Goal: Information Seeking & Learning: Find specific fact

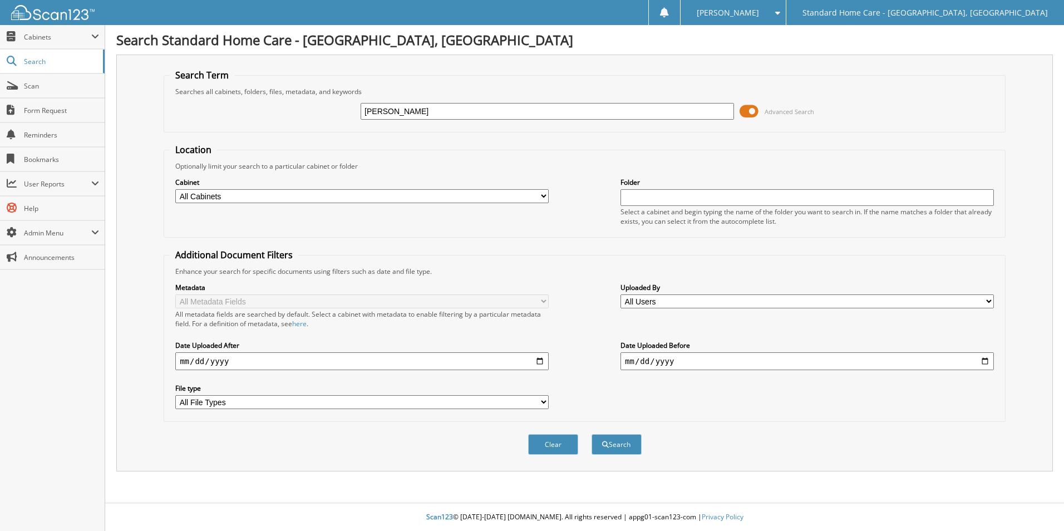
type input "rikita"
click at [592, 434] on button "Search" at bounding box center [617, 444] width 50 height 21
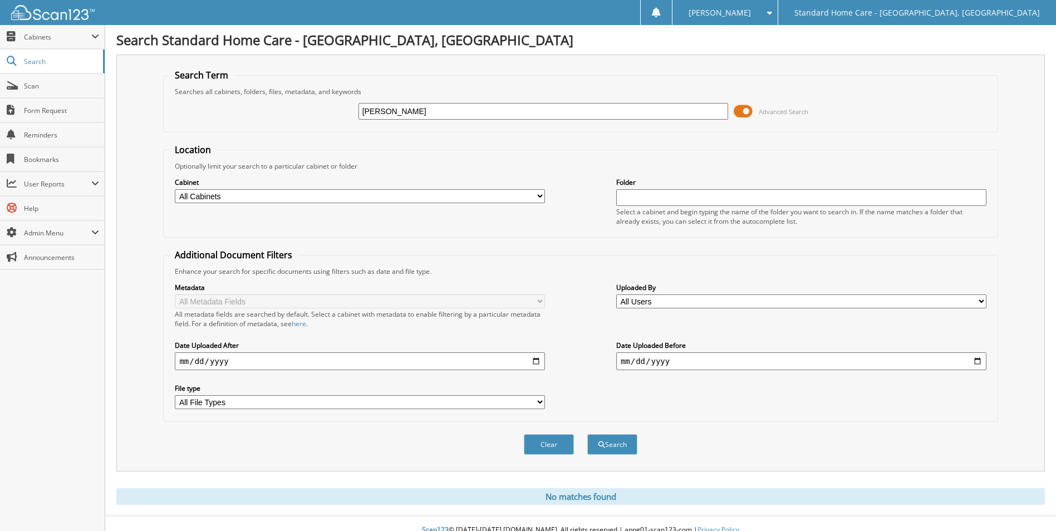
click at [429, 98] on div "rikita Advanced Search" at bounding box center [580, 111] width 822 height 30
click at [429, 109] on input "[PERSON_NAME]" at bounding box center [543, 111] width 370 height 17
type input "maryanne"
click at [587, 434] on button "Search" at bounding box center [612, 444] width 50 height 21
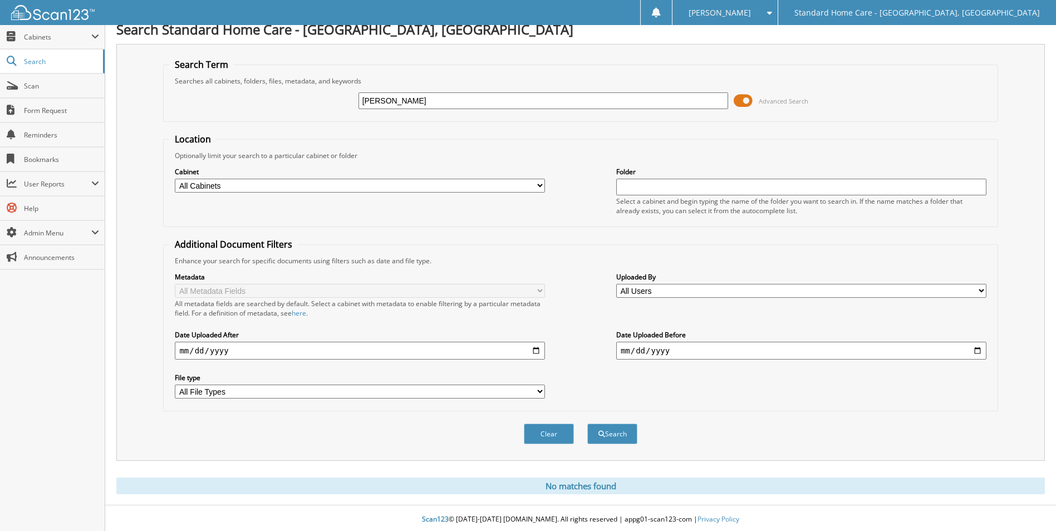
scroll to position [13, 0]
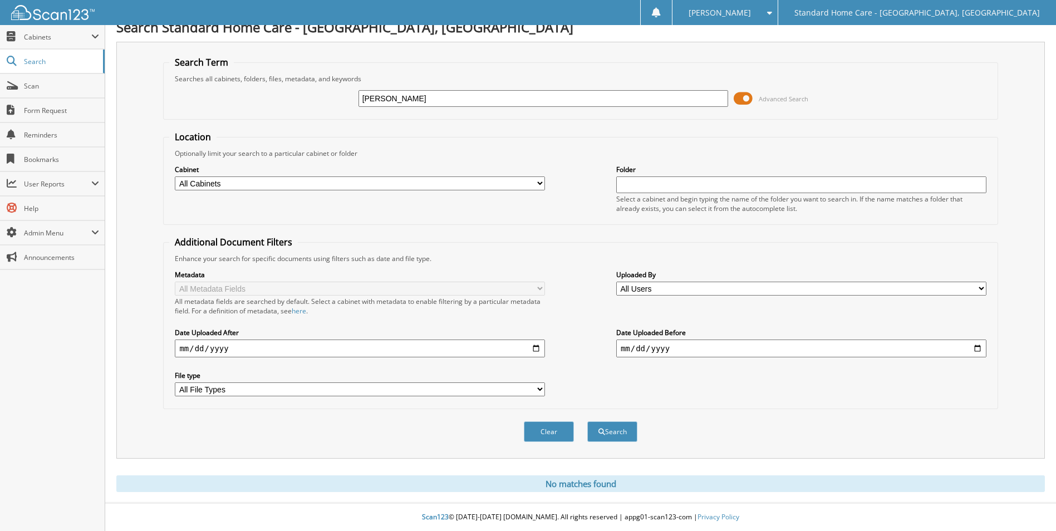
click at [430, 107] on div "[PERSON_NAME]" at bounding box center [543, 98] width 370 height 19
click at [429, 105] on input "[PERSON_NAME]" at bounding box center [543, 98] width 370 height 17
type input "mobley"
click at [587, 421] on button "Search" at bounding box center [612, 431] width 50 height 21
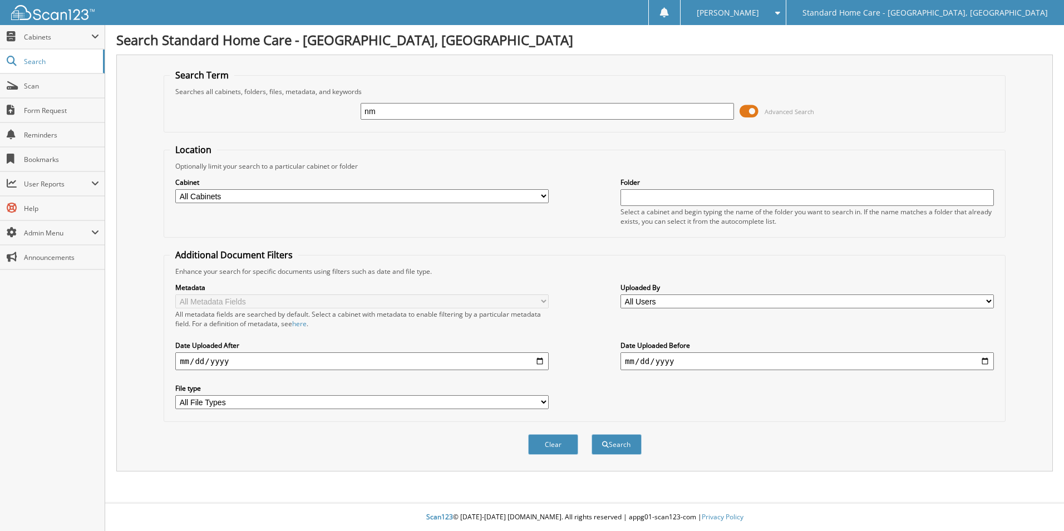
type input "n"
type input "maryanne"
click at [592, 434] on button "Search" at bounding box center [617, 444] width 50 height 21
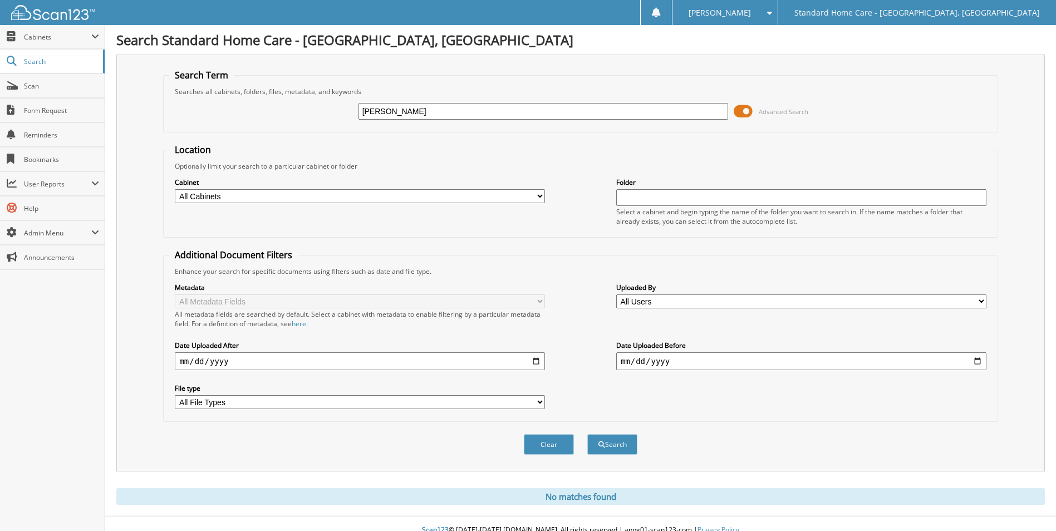
click at [456, 114] on input "maryanne" at bounding box center [543, 111] width 370 height 17
type input "mobely"
click at [587, 434] on button "Search" at bounding box center [612, 444] width 50 height 21
type input "[PERSON_NAME]"
click at [587, 434] on button "Search" at bounding box center [612, 444] width 50 height 21
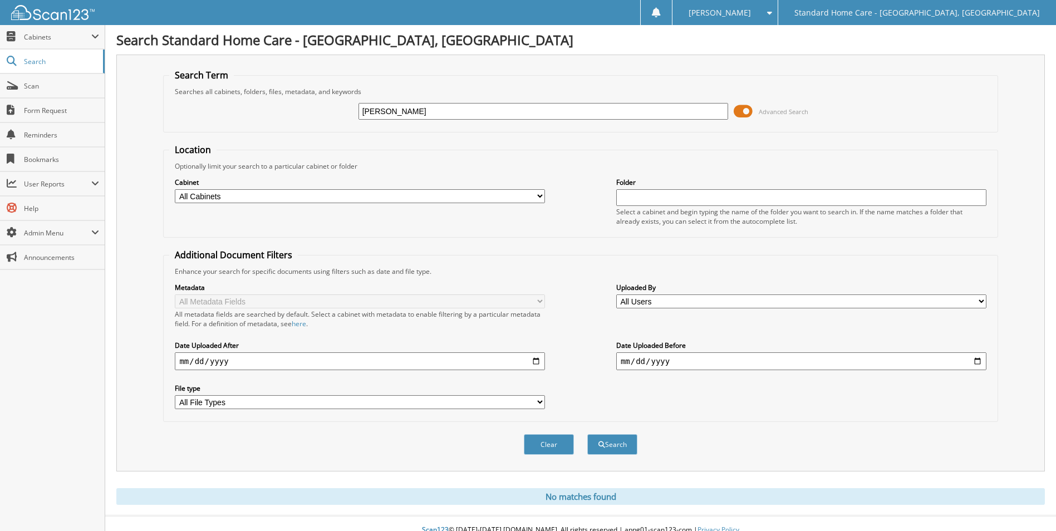
click at [523, 134] on form "Search Term Searches all cabinets, folders, files, metadata, and keywords moble…" at bounding box center [580, 268] width 834 height 398
click at [509, 116] on input "[PERSON_NAME]" at bounding box center [543, 111] width 370 height 17
type input "precious"
click at [587, 434] on button "Search" at bounding box center [612, 444] width 50 height 21
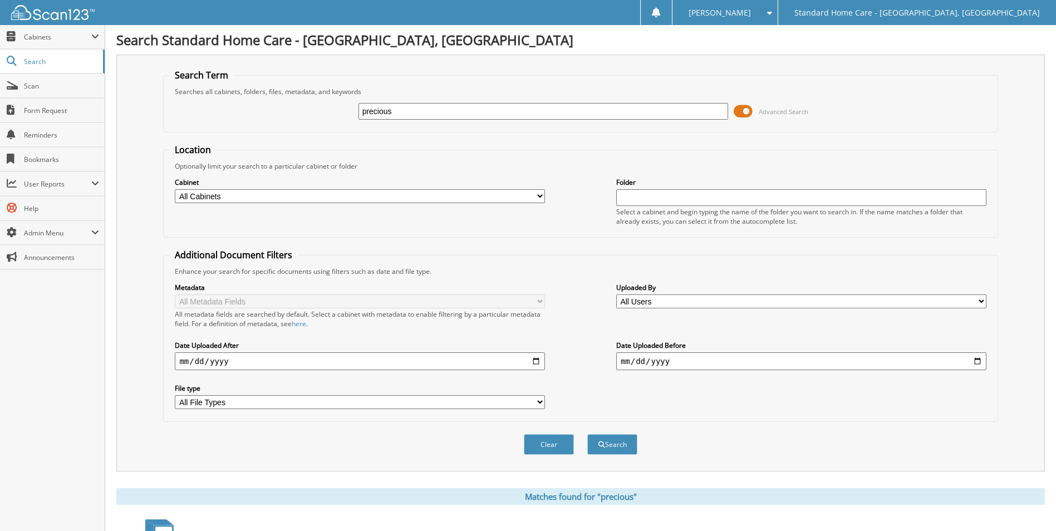
click at [439, 116] on input "precious" at bounding box center [543, 111] width 370 height 17
type input "wright"
click at [587, 434] on button "Search" at bounding box center [612, 444] width 50 height 21
click at [479, 195] on select "All Cabinets Caregiver Needs Filing" at bounding box center [360, 196] width 370 height 14
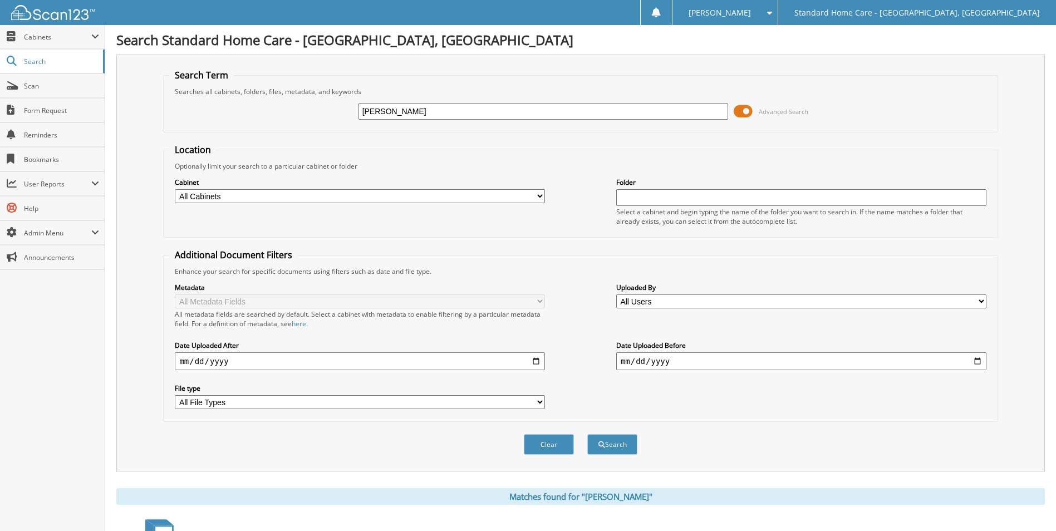
click at [479, 195] on select "All Cabinets Caregiver Needs Filing" at bounding box center [360, 196] width 370 height 14
click at [40, 32] on span "Cabinets" at bounding box center [57, 36] width 67 height 9
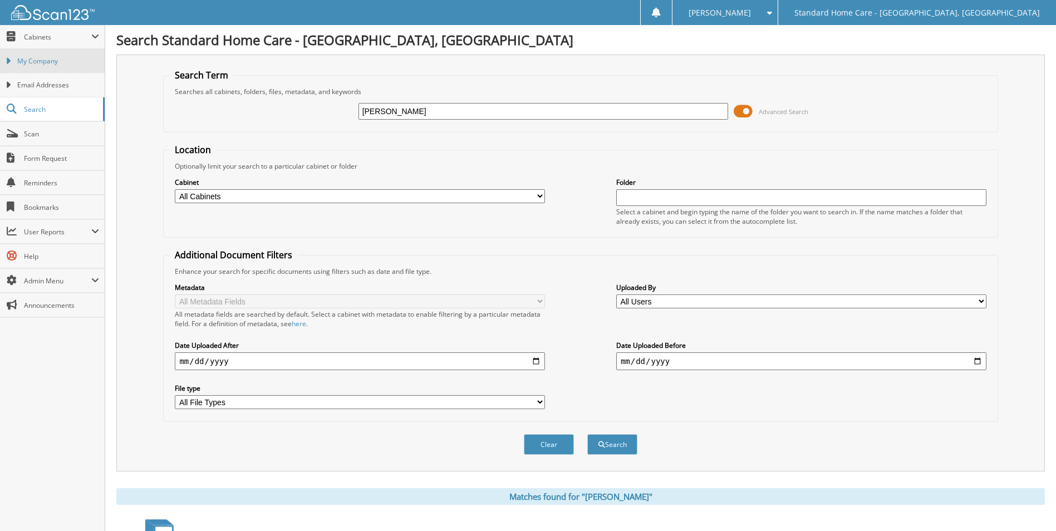
click at [48, 57] on span "My Company" at bounding box center [58, 61] width 82 height 10
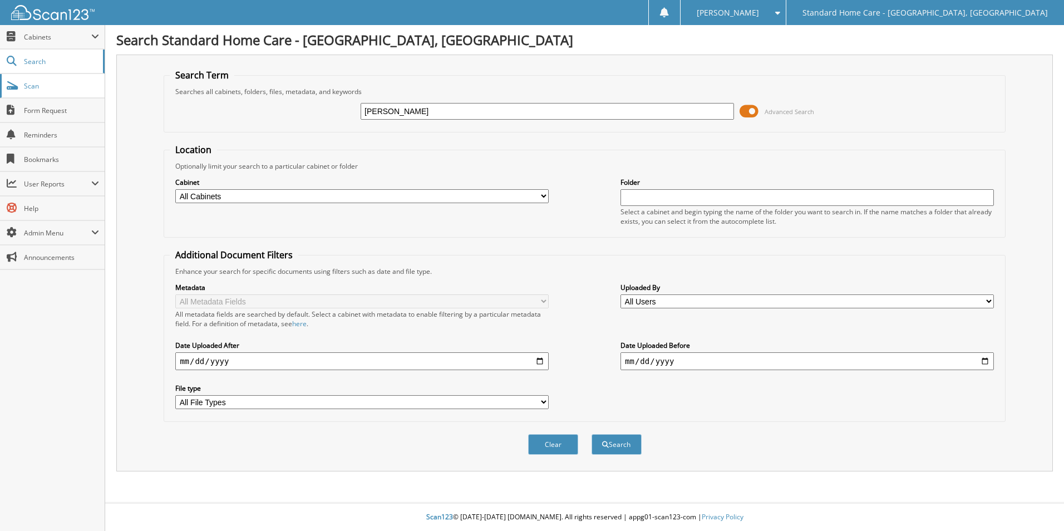
type input "oneal"
click at [592, 434] on button "Search" at bounding box center [617, 444] width 50 height 21
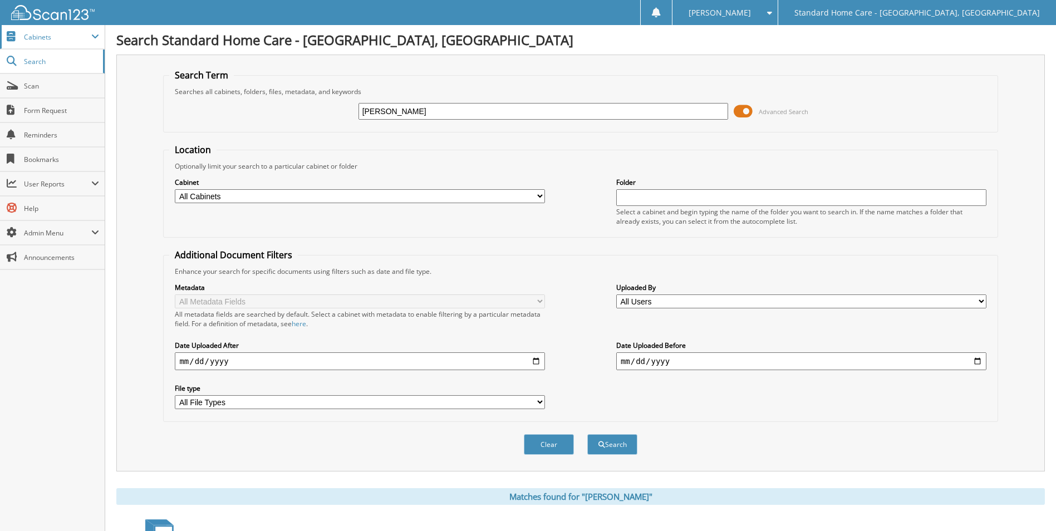
click at [43, 39] on span "Cabinets" at bounding box center [57, 36] width 67 height 9
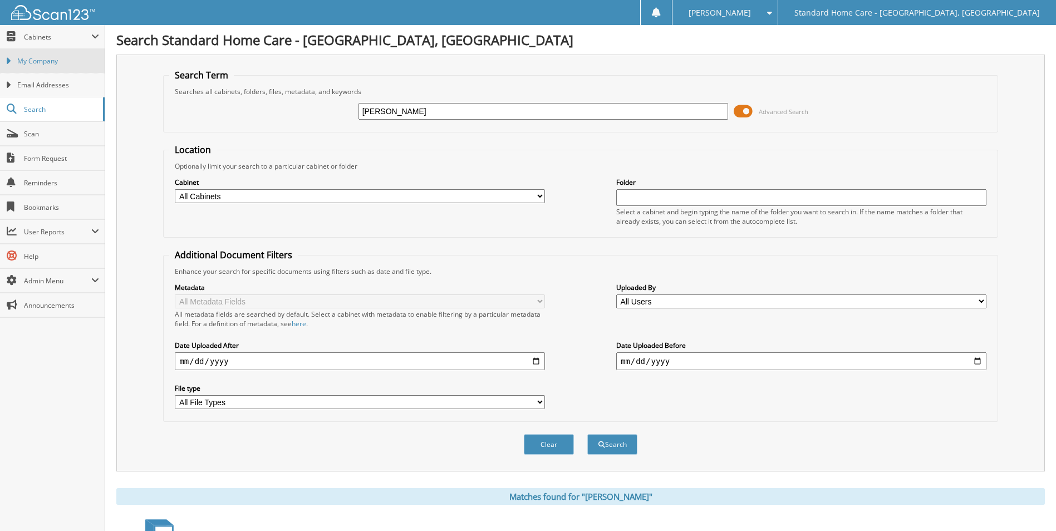
click at [35, 71] on link "My Company" at bounding box center [52, 61] width 105 height 24
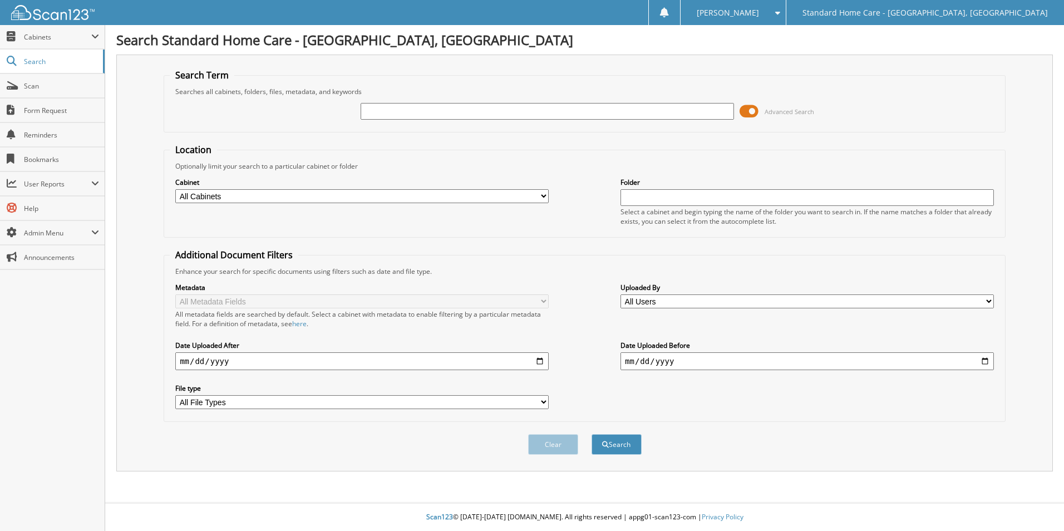
click at [384, 115] on input "text" at bounding box center [547, 111] width 373 height 17
type input "[PERSON_NAME]"
click at [592, 434] on button "Search" at bounding box center [617, 444] width 50 height 21
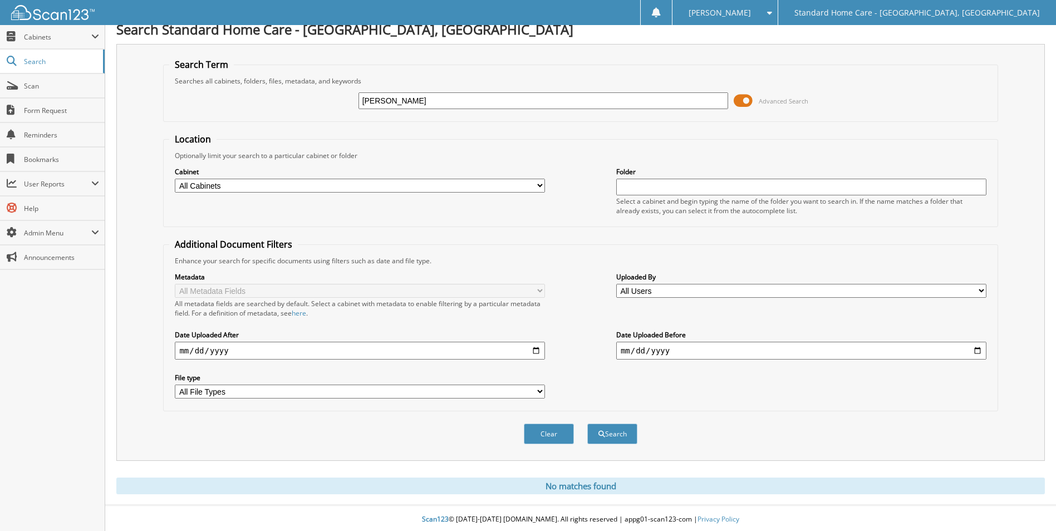
scroll to position [13, 0]
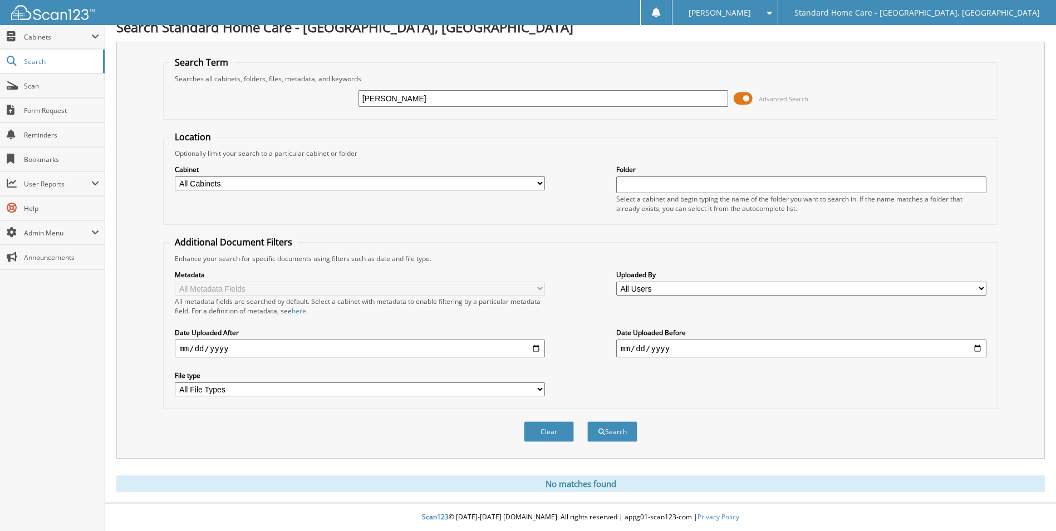
click at [398, 188] on select "All Cabinets Caregiver Needs Filing" at bounding box center [360, 183] width 370 height 14
click at [175, 176] on select "All Cabinets Caregiver Needs Filing" at bounding box center [360, 183] width 370 height 14
click at [706, 188] on input "text" at bounding box center [801, 184] width 370 height 17
type input "i"
type input "s"
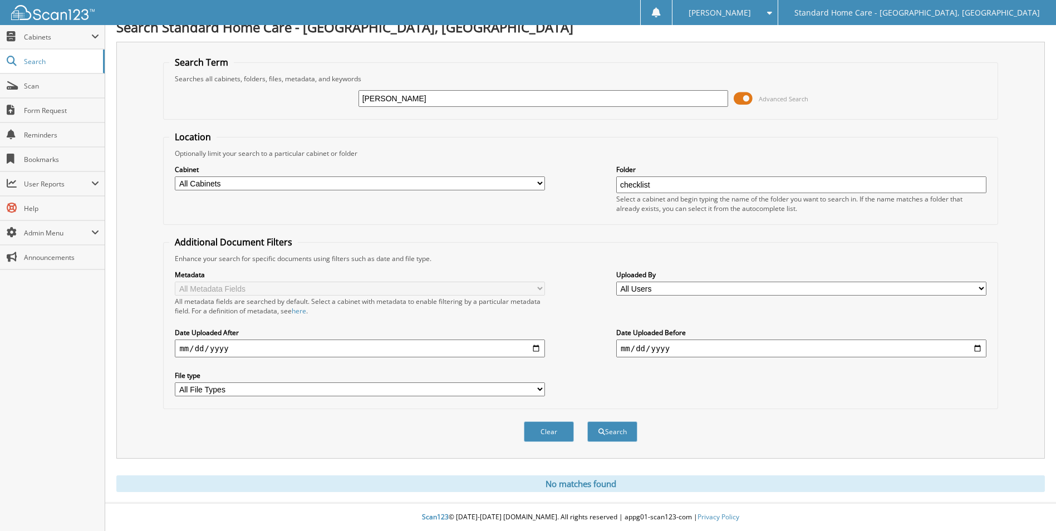
type input "checklist"
click at [587, 421] on button "Search" at bounding box center [612, 431] width 50 height 21
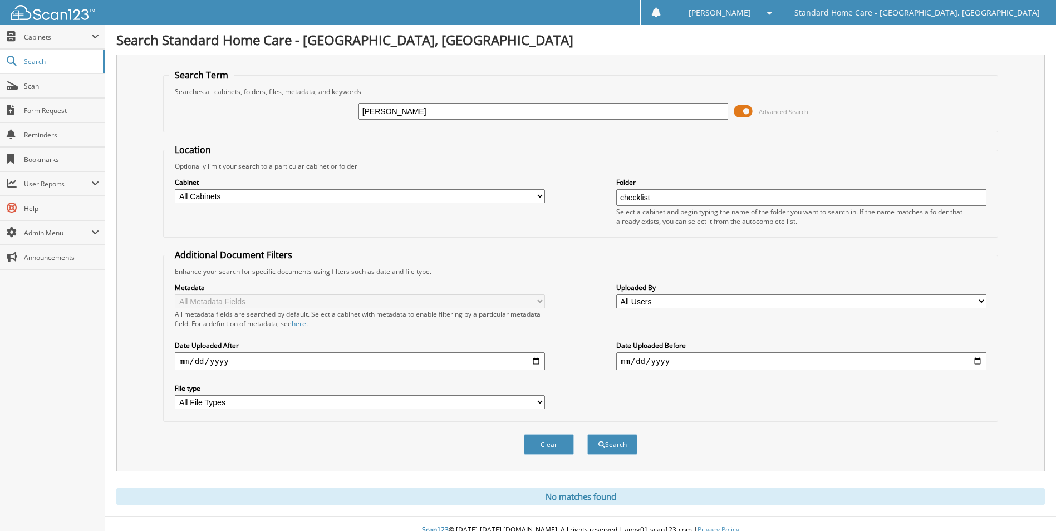
click at [691, 196] on input "checklist" at bounding box center [801, 197] width 370 height 17
click at [211, 201] on select "All Cabinets Caregiver Needs Filing" at bounding box center [360, 196] width 370 height 14
click at [41, 206] on span "Help" at bounding box center [61, 208] width 75 height 9
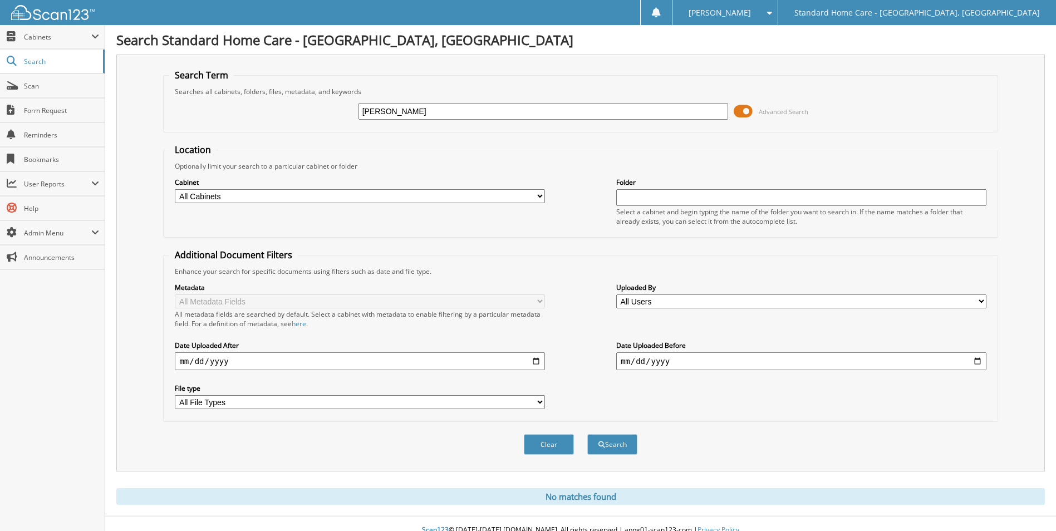
click at [442, 111] on input "[PERSON_NAME]" at bounding box center [543, 111] width 370 height 17
type input "n"
type input "[PERSON_NAME]"
click at [587, 434] on button "Search" at bounding box center [612, 444] width 50 height 21
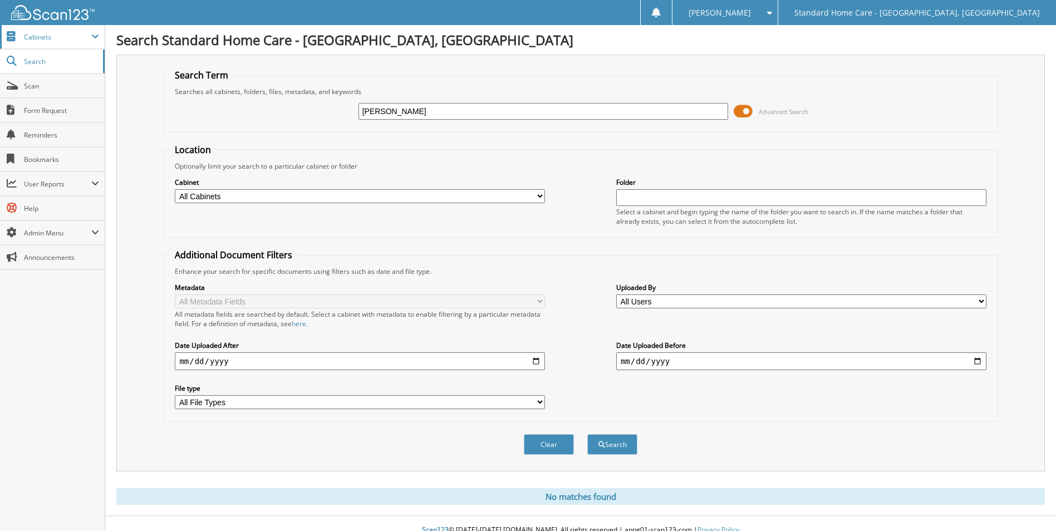
click at [85, 34] on span "Cabinets" at bounding box center [57, 36] width 67 height 9
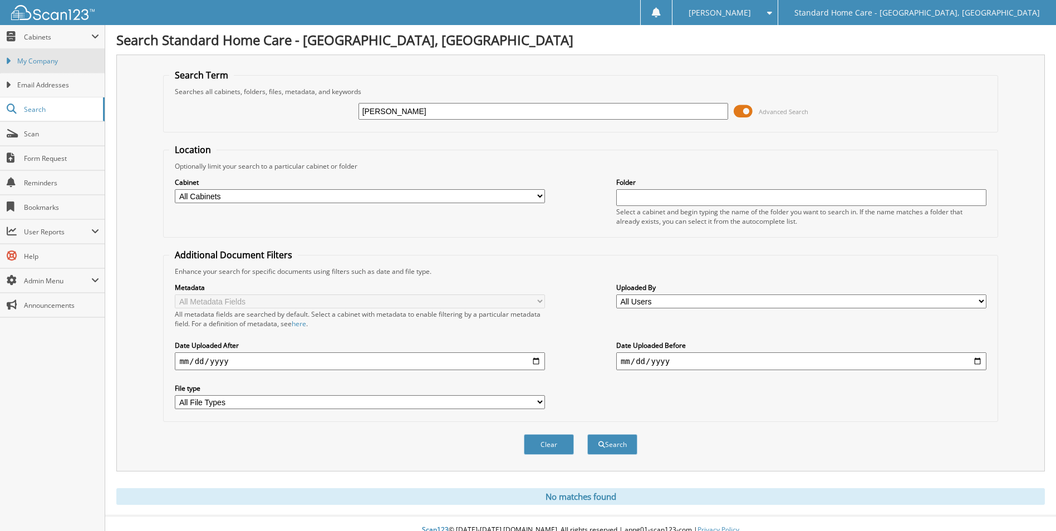
click at [53, 61] on span "My Company" at bounding box center [58, 61] width 82 height 10
